Goal: Information Seeking & Learning: Learn about a topic

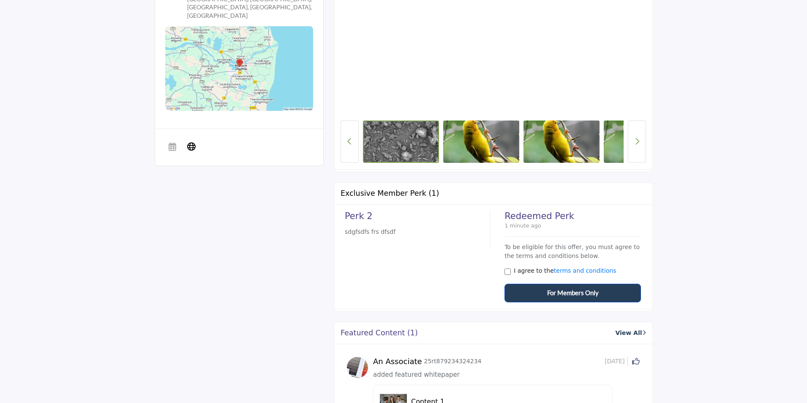
scroll to position [380, 0]
click at [554, 296] on span "For Members Only" at bounding box center [573, 293] width 52 height 10
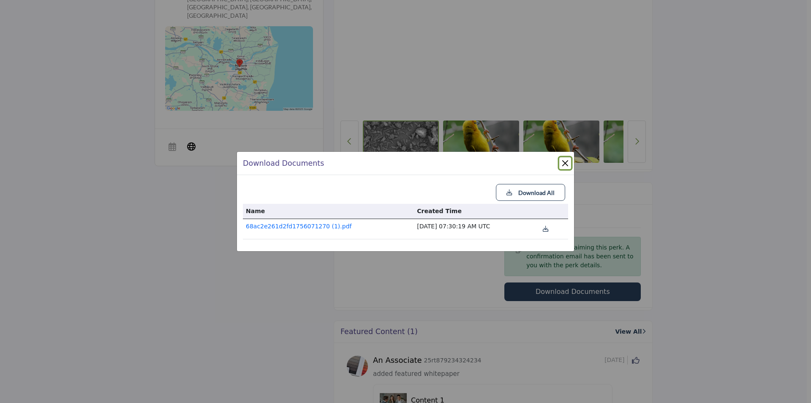
click at [566, 163] on button "Close" at bounding box center [565, 163] width 12 height 12
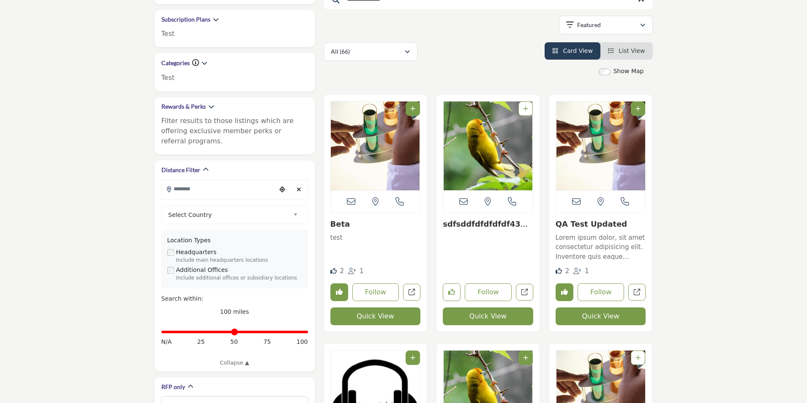
scroll to position [169, 0]
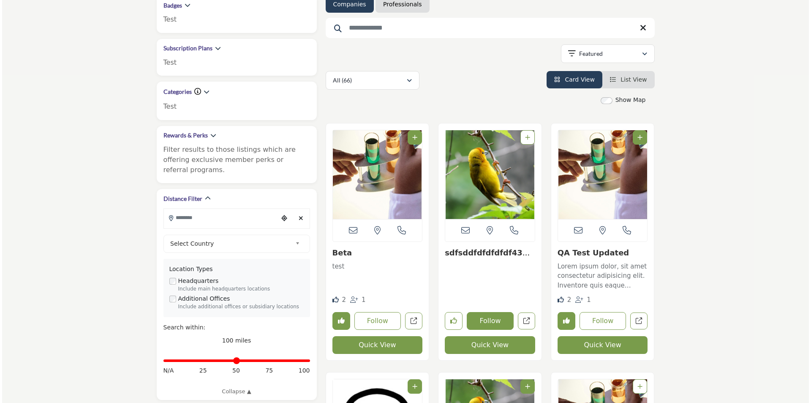
scroll to position [169, 0]
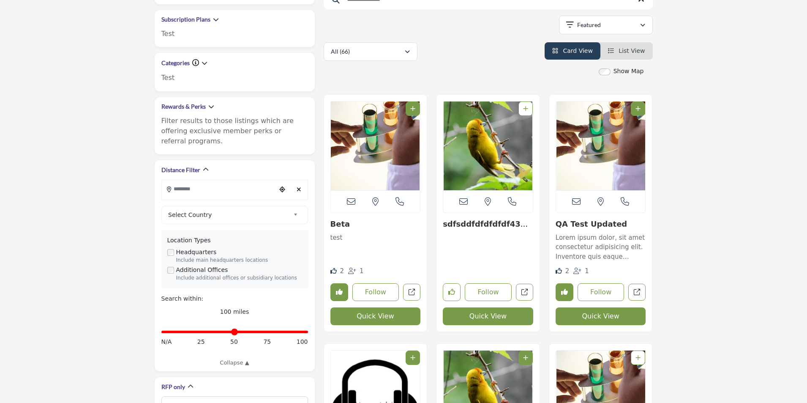
click at [485, 319] on button "Quick View" at bounding box center [488, 316] width 90 height 18
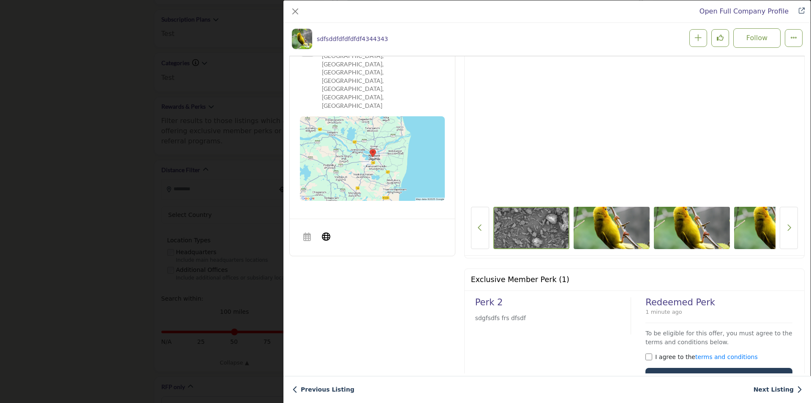
scroll to position [414, 0]
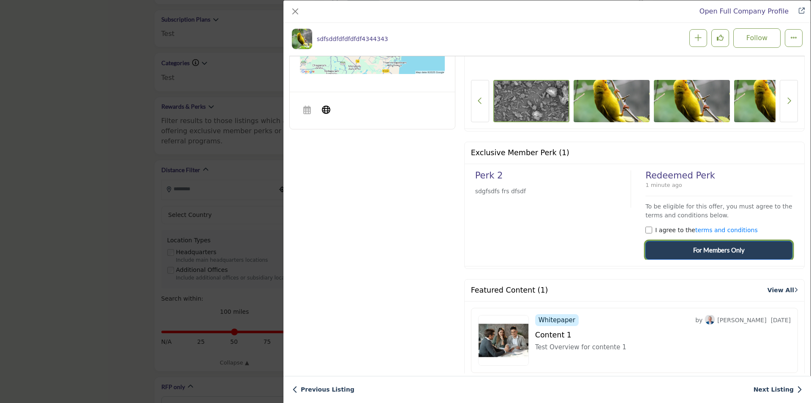
click at [719, 248] on span "For Members Only" at bounding box center [719, 250] width 52 height 10
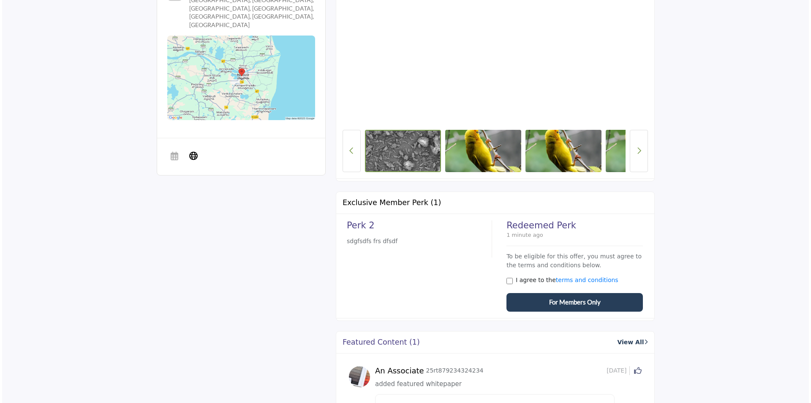
scroll to position [380, 0]
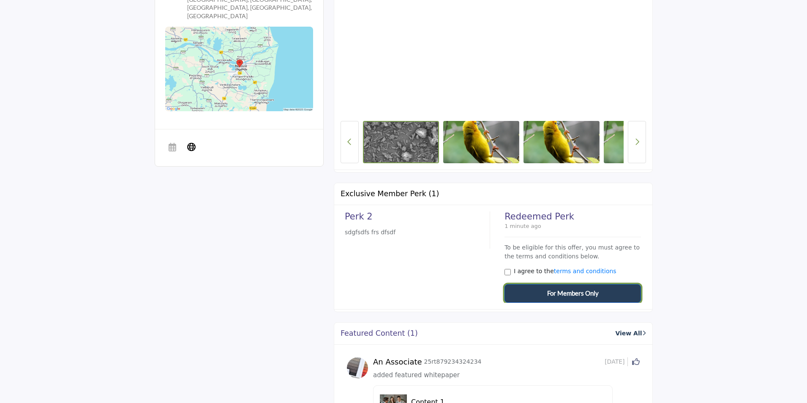
click at [591, 294] on span "For Members Only" at bounding box center [573, 293] width 52 height 10
